Goal: Task Accomplishment & Management: Complete application form

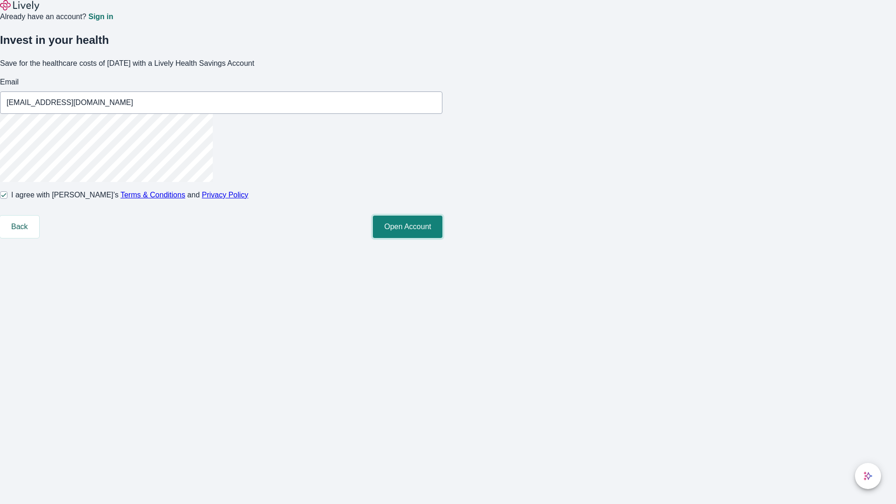
click at [443, 238] on button "Open Account" at bounding box center [408, 227] width 70 height 22
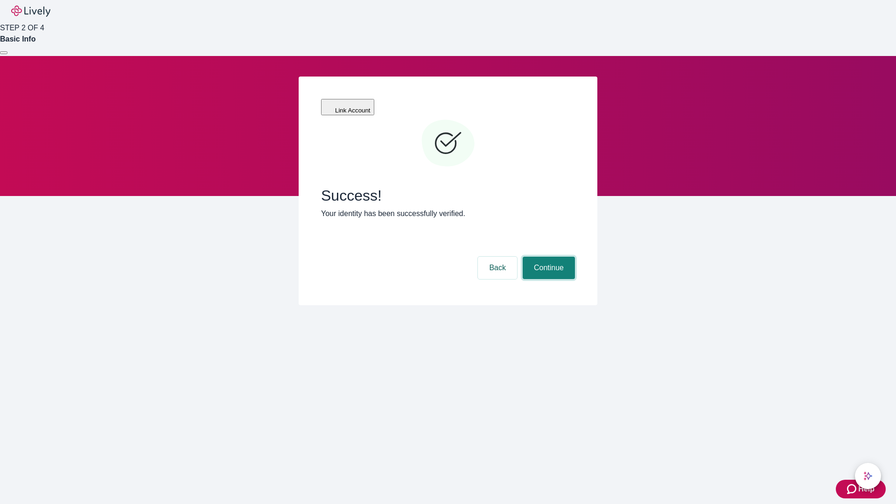
click at [548, 257] on button "Continue" at bounding box center [549, 268] width 52 height 22
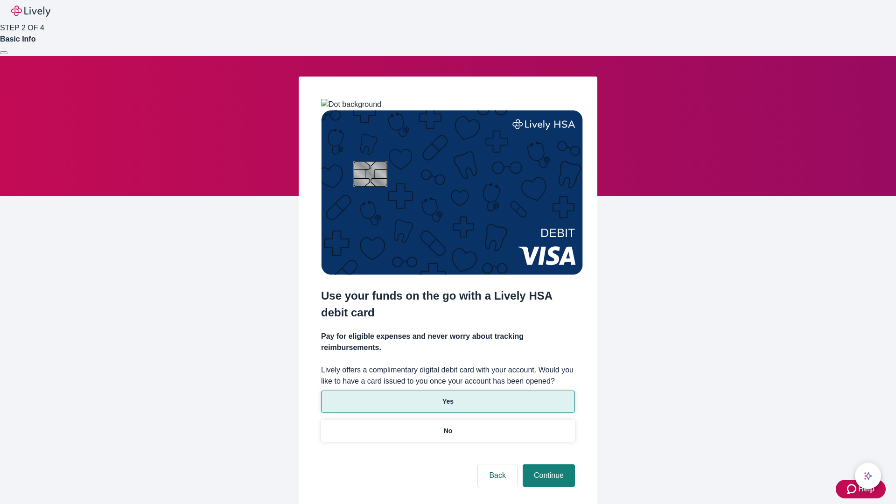
click at [448, 397] on p "Yes" at bounding box center [448, 402] width 11 height 10
click at [548, 465] on button "Continue" at bounding box center [549, 476] width 52 height 22
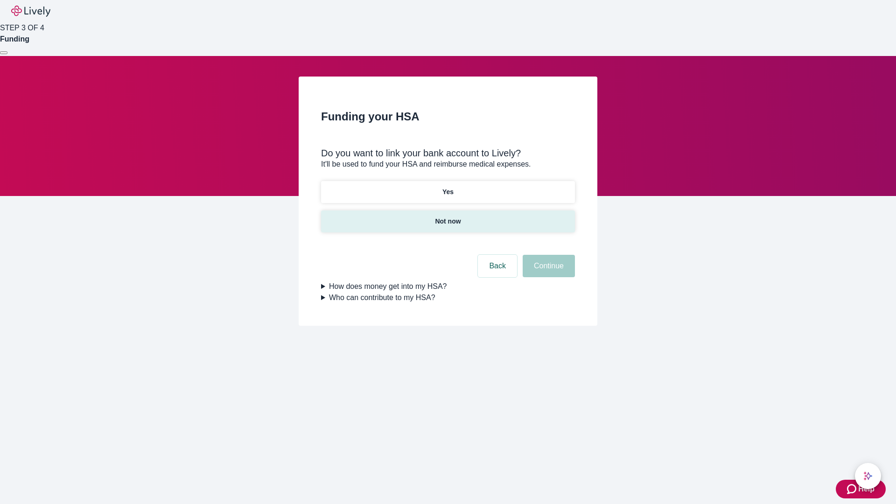
click at [448, 217] on p "Not now" at bounding box center [448, 222] width 26 height 10
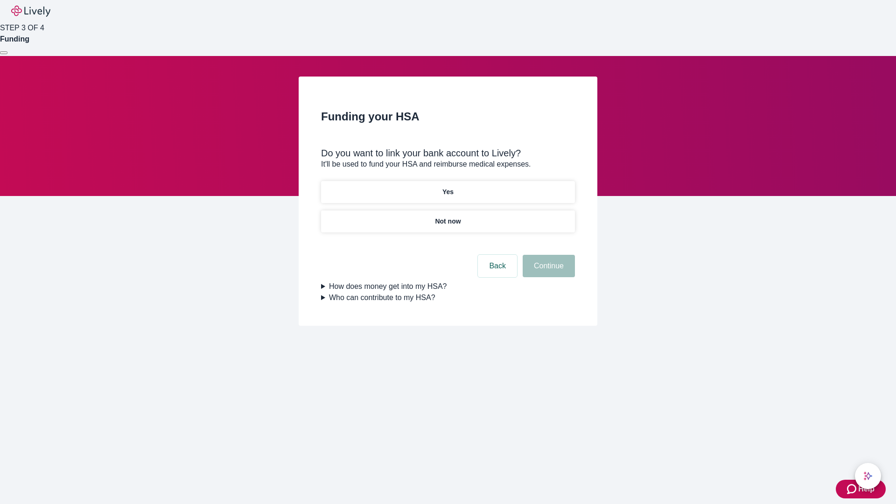
click at [548, 272] on button "Continue" at bounding box center [549, 266] width 52 height 22
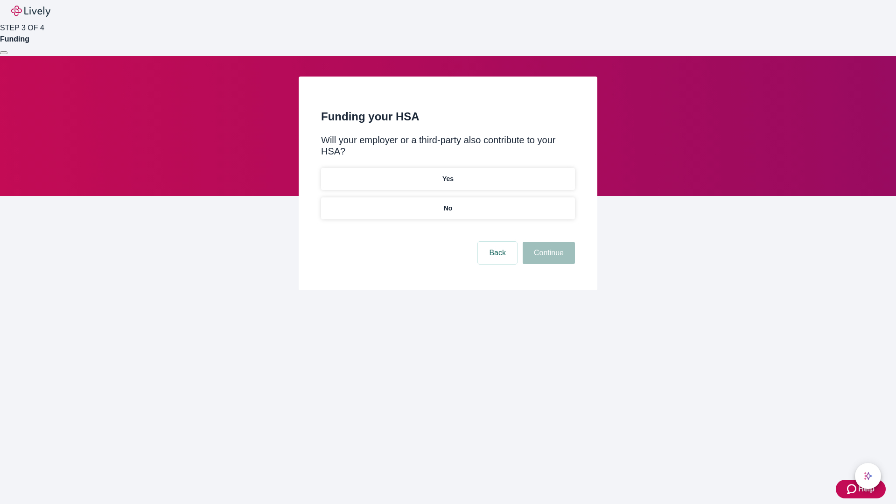
click at [448, 204] on p "No" at bounding box center [448, 209] width 9 height 10
click at [548, 242] on button "Continue" at bounding box center [549, 253] width 52 height 22
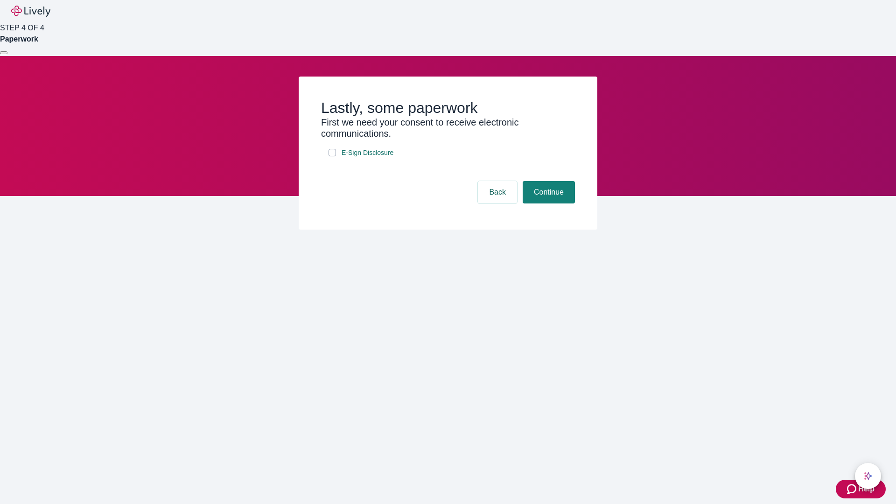
click at [332, 156] on input "E-Sign Disclosure" at bounding box center [332, 152] width 7 height 7
checkbox input "true"
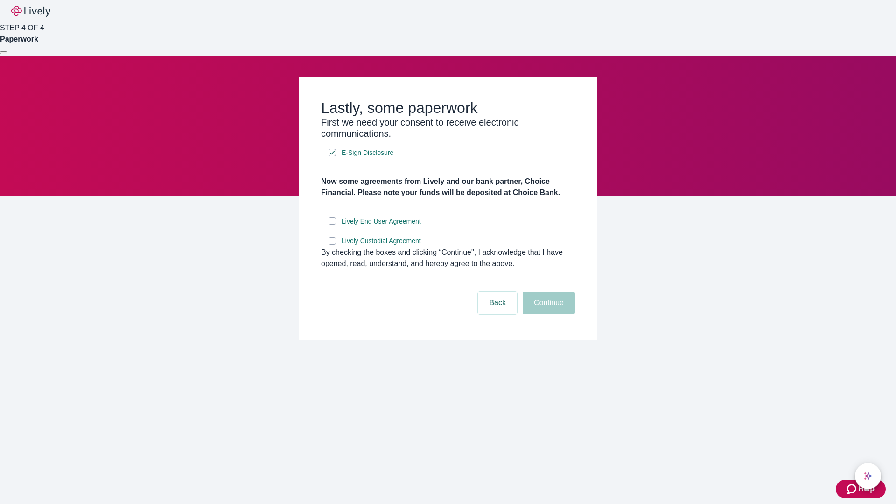
click at [332, 225] on input "Lively End User Agreement" at bounding box center [332, 221] width 7 height 7
checkbox input "true"
click at [332, 245] on input "Lively Custodial Agreement" at bounding box center [332, 240] width 7 height 7
checkbox input "true"
click at [548, 314] on button "Continue" at bounding box center [549, 303] width 52 height 22
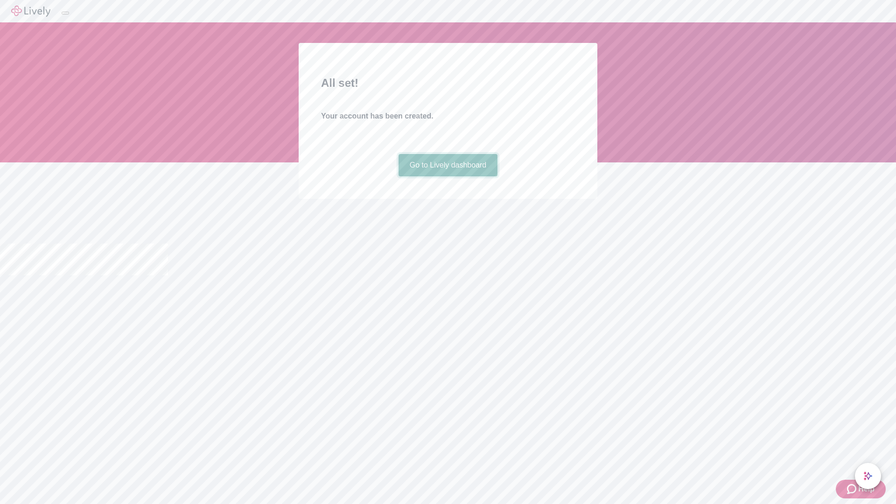
click at [448, 176] on link "Go to Lively dashboard" at bounding box center [448, 165] width 99 height 22
